Goal: Task Accomplishment & Management: Manage account settings

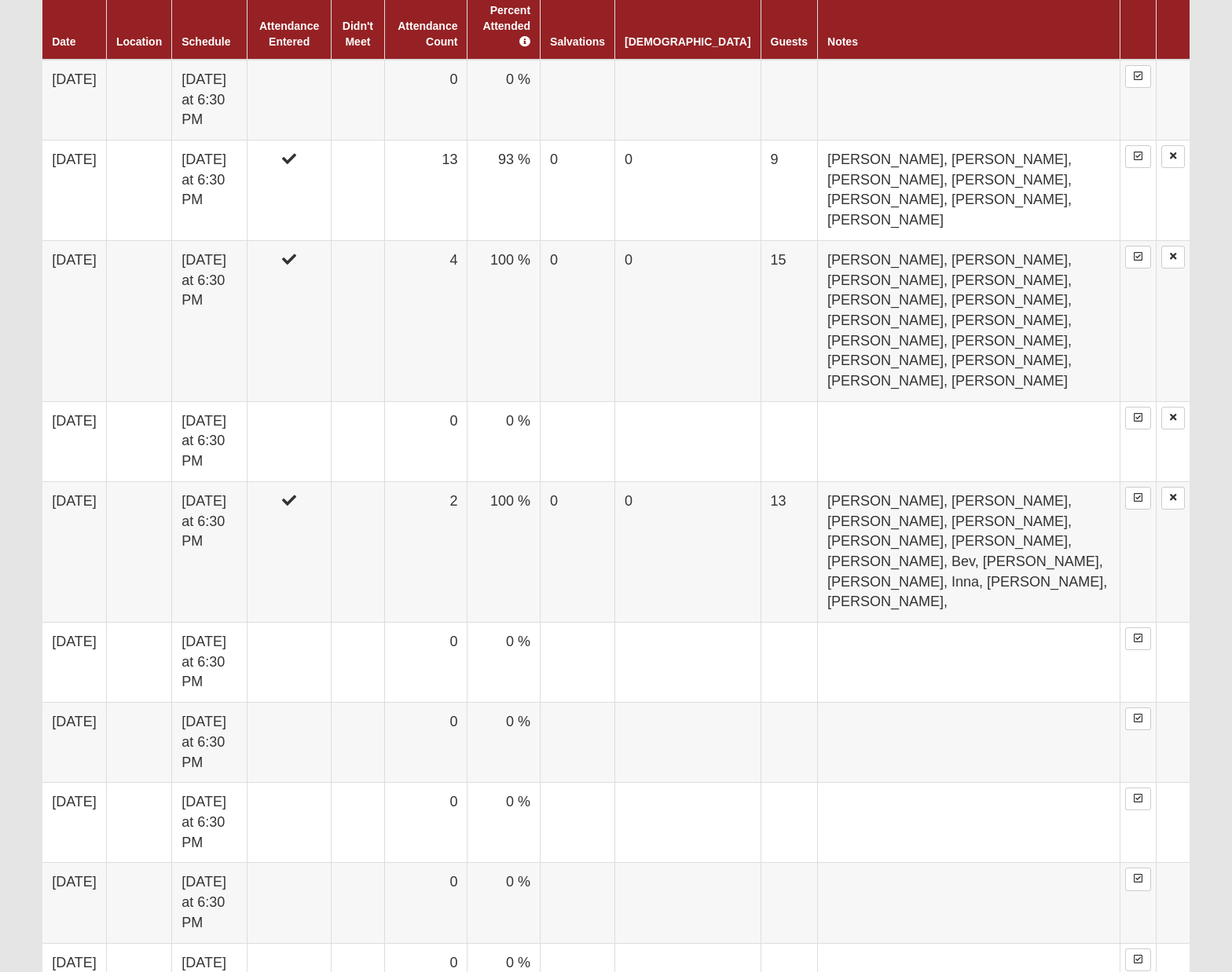
scroll to position [892, 0]
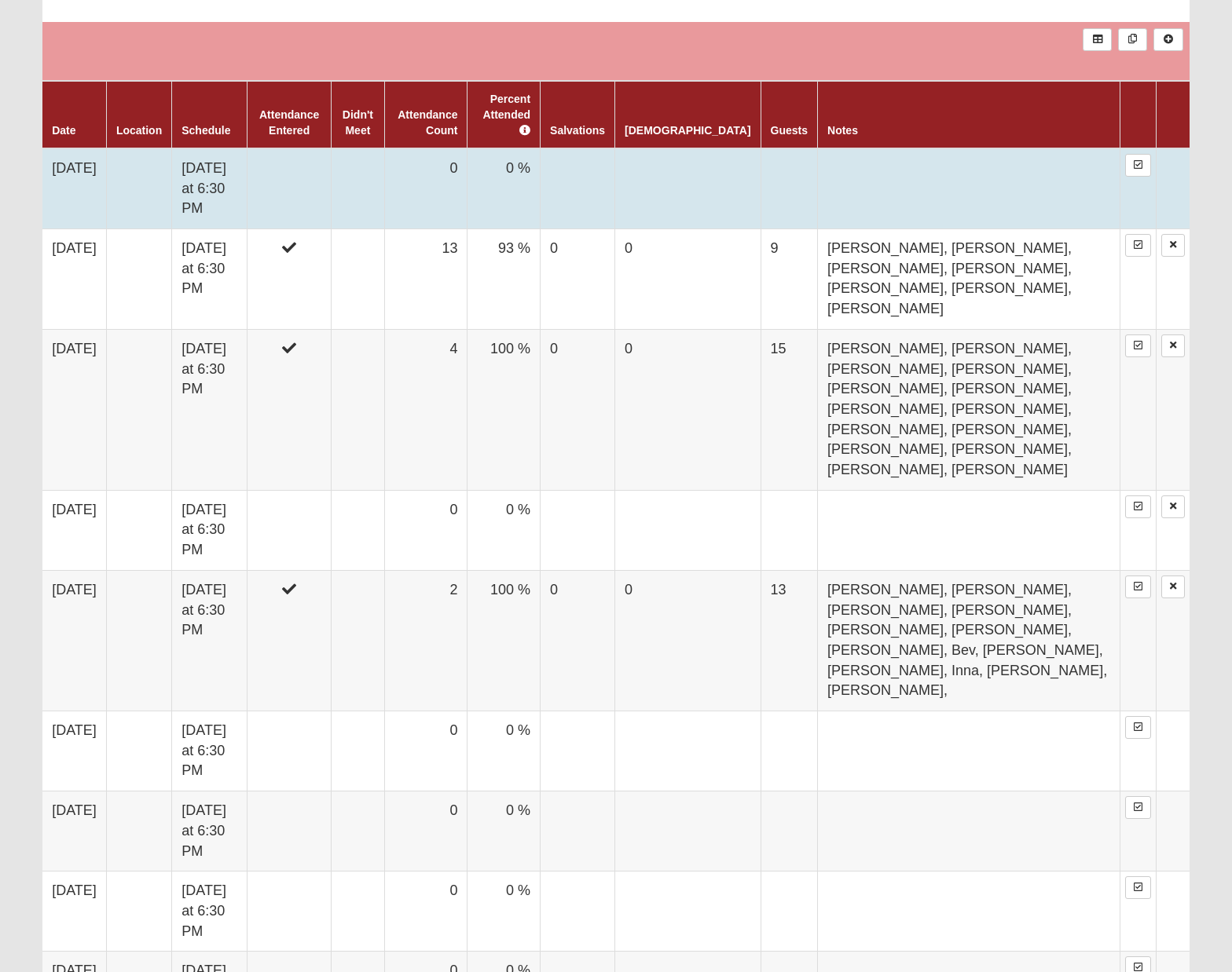
click at [230, 156] on td "Tuesday at 6:30 PM" at bounding box center [210, 188] width 76 height 81
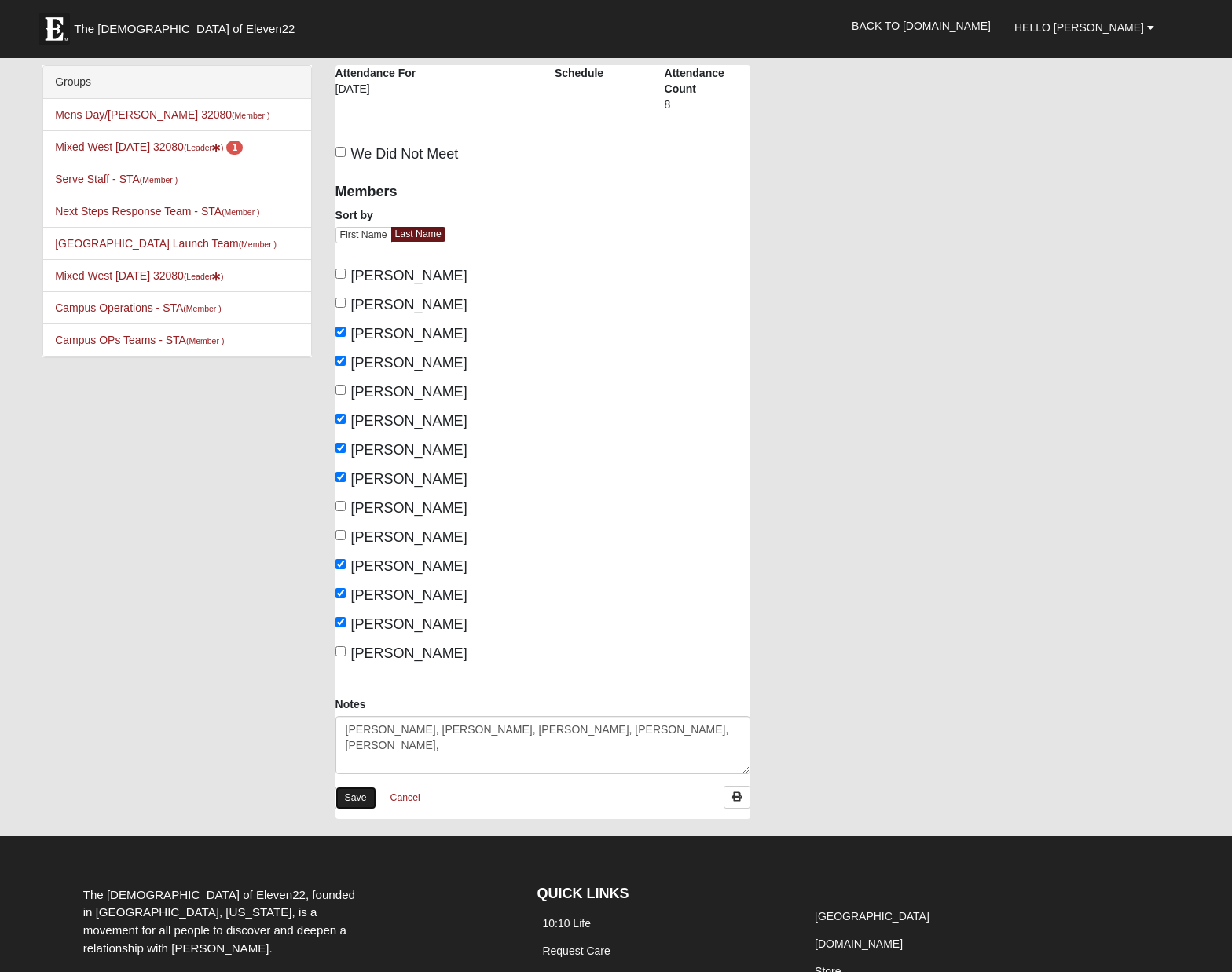
click at [346, 796] on link "Save" at bounding box center [355, 798] width 41 height 23
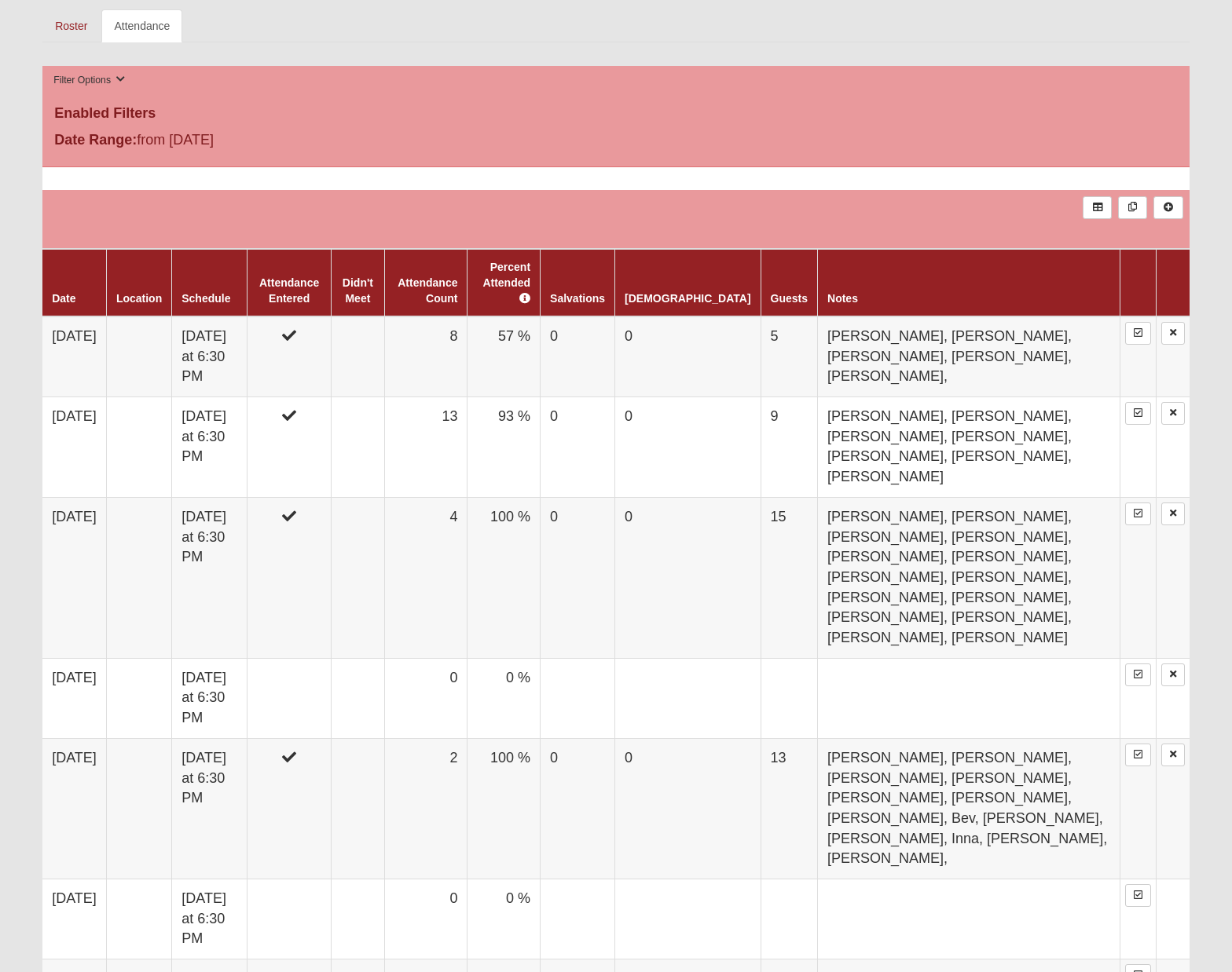
scroll to position [725, 0]
